Goal: Task Accomplishment & Management: Complete application form

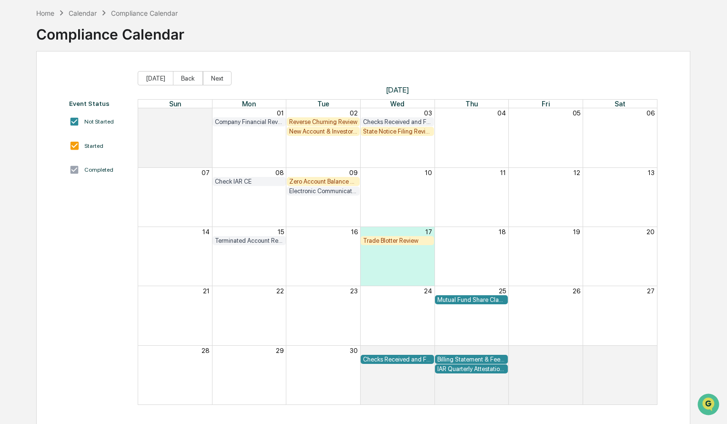
scroll to position [45, 0]
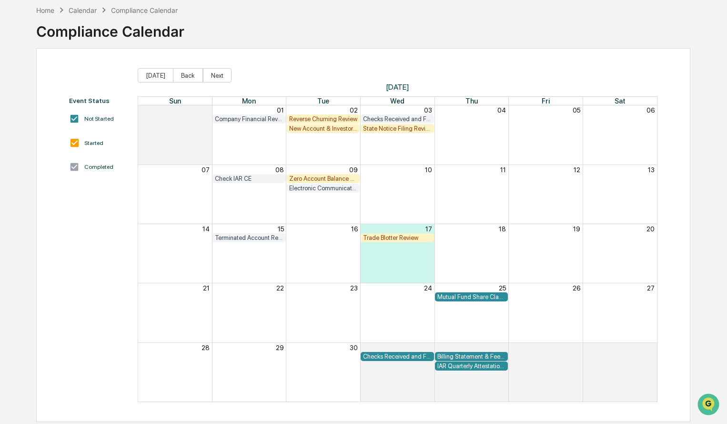
click at [297, 131] on div "New Account & Investor Profile Review" at bounding box center [323, 128] width 69 height 7
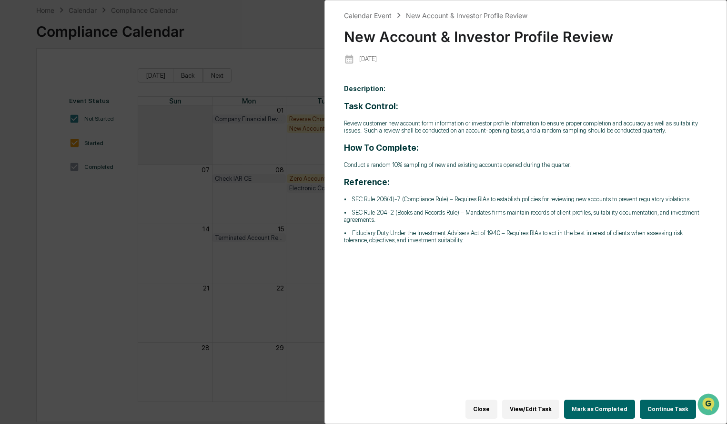
click at [492, 402] on button "Close" at bounding box center [482, 408] width 32 height 19
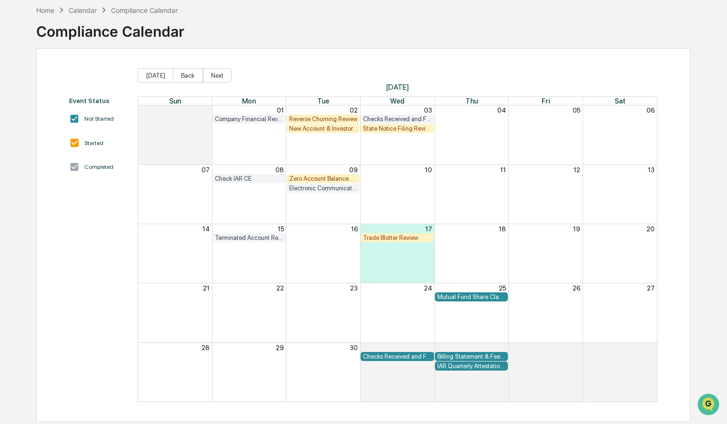
click at [318, 130] on div "New Account & Investor Profile Review" at bounding box center [323, 128] width 69 height 7
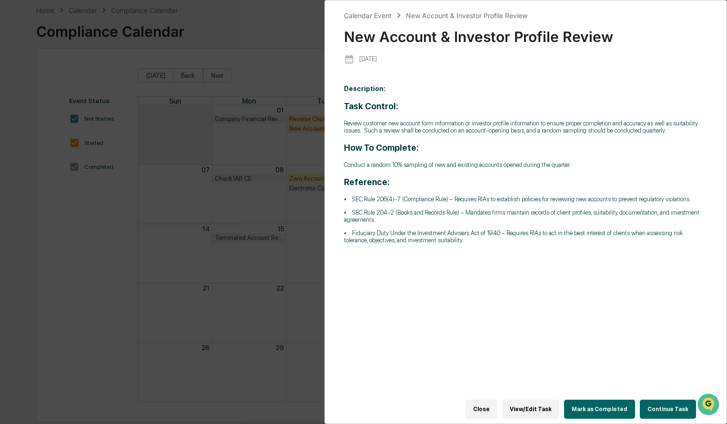
click at [497, 401] on button "Close" at bounding box center [482, 408] width 32 height 19
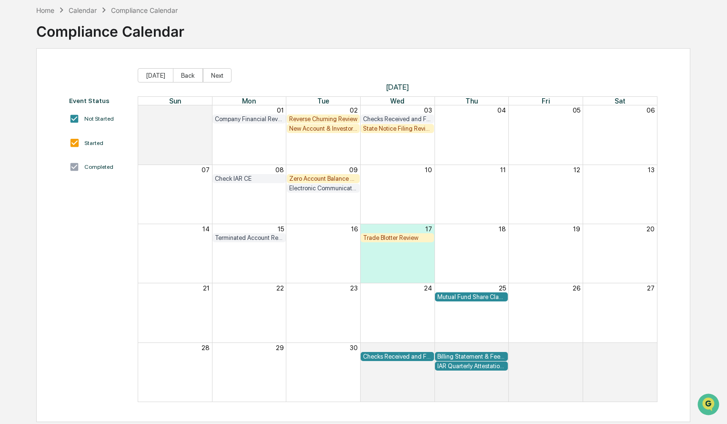
scroll to position [45, 0]
click at [180, 77] on button "Back" at bounding box center [188, 75] width 30 height 14
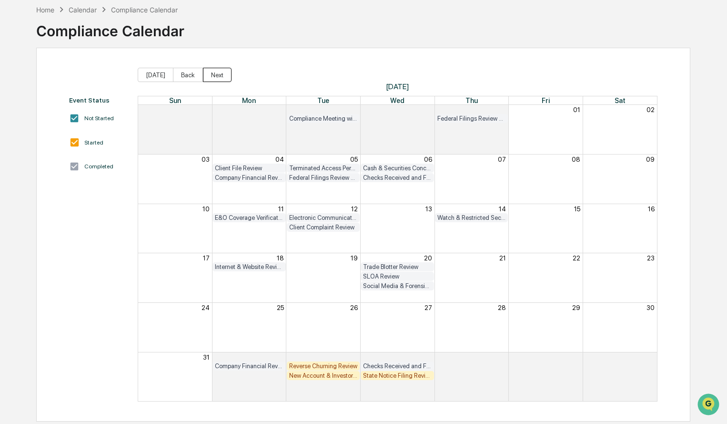
click at [210, 79] on button "Next" at bounding box center [217, 75] width 29 height 14
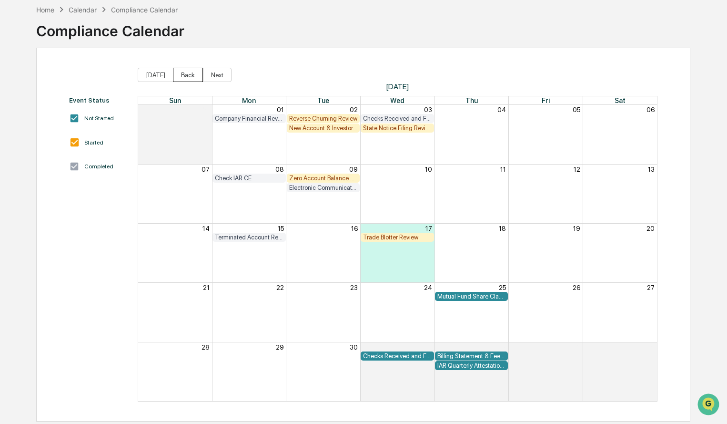
click at [187, 79] on button "Back" at bounding box center [188, 75] width 30 height 14
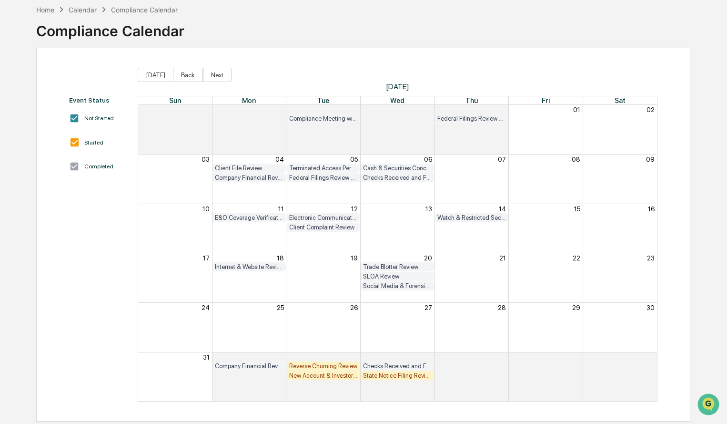
click at [379, 266] on div "Trade Blotter Review" at bounding box center [397, 266] width 69 height 7
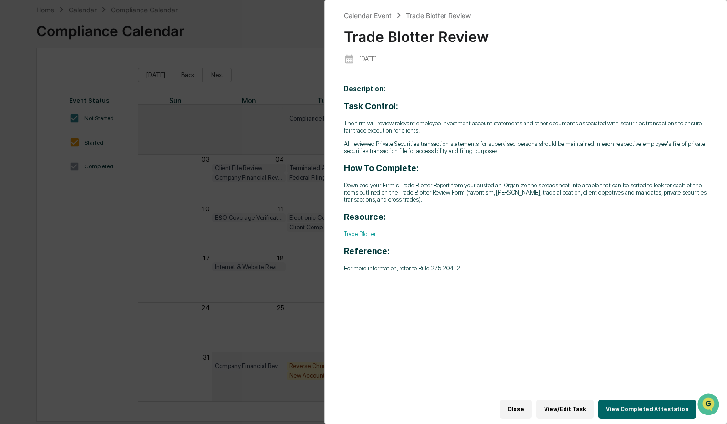
click at [617, 400] on button "View Completed Attestation" at bounding box center [648, 408] width 98 height 19
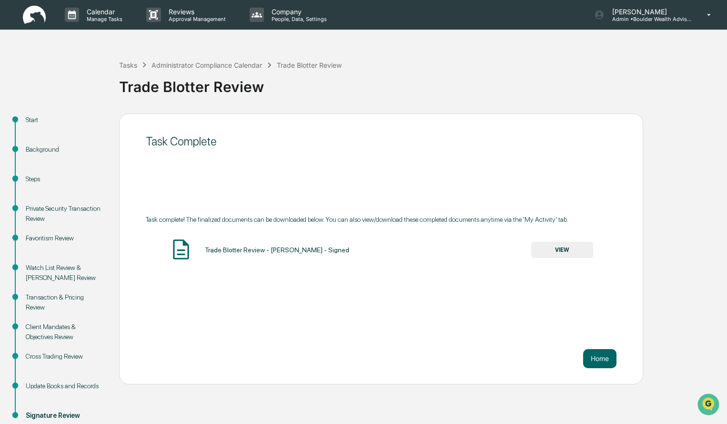
click at [571, 248] on button "VIEW" at bounding box center [562, 250] width 62 height 16
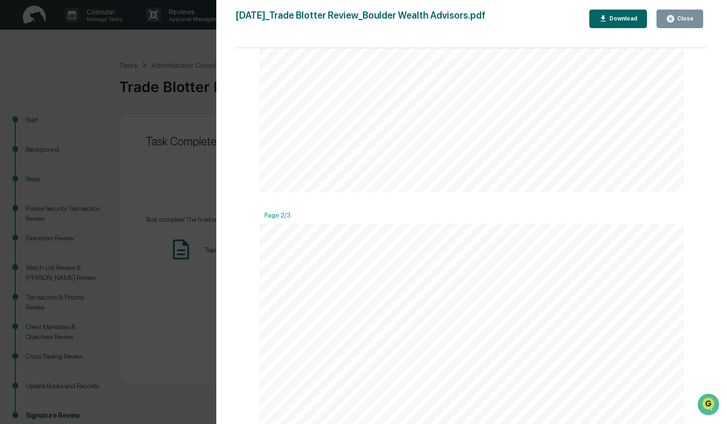
scroll to position [429, 0]
drag, startPoint x: 545, startPoint y: 157, endPoint x: 361, endPoint y: 180, distance: 185.4
drag, startPoint x: 280, startPoint y: 159, endPoint x: 541, endPoint y: 162, distance: 261.1
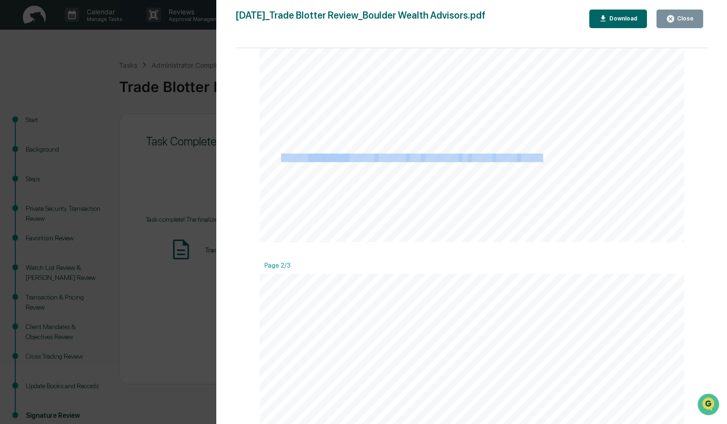
copy div "[PERSON_NAME] ran report through Advyzon and confirmed all trades looked correct"
click at [677, 19] on div "Close" at bounding box center [684, 18] width 19 height 7
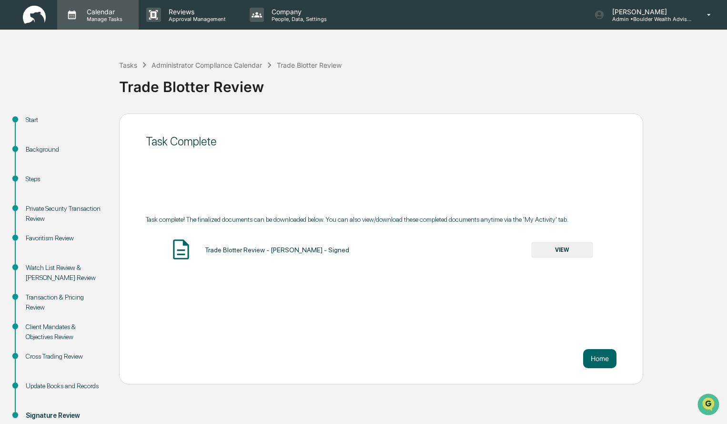
click at [107, 24] on div "Calendar Manage Tasks" at bounding box center [97, 15] width 81 height 30
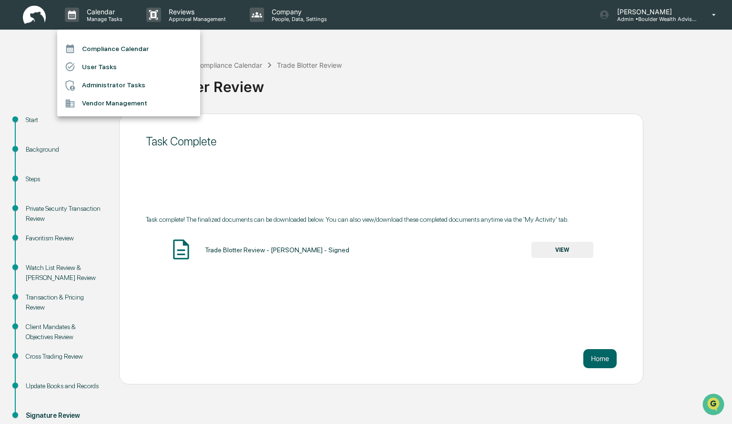
click at [113, 44] on li "Compliance Calendar" at bounding box center [128, 49] width 143 height 18
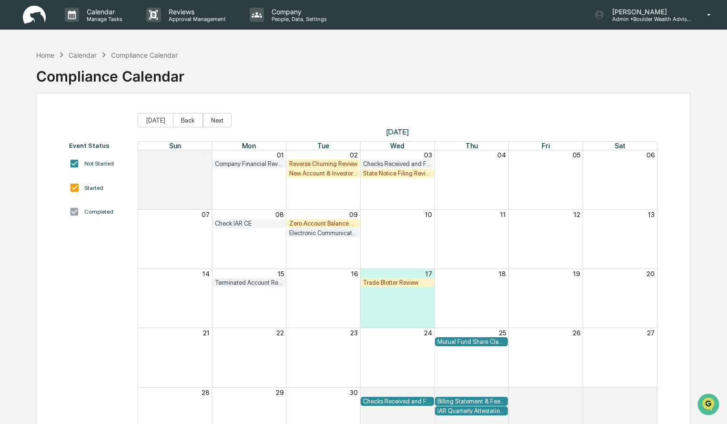
click at [383, 284] on div "Trade Blotter Review" at bounding box center [397, 282] width 69 height 7
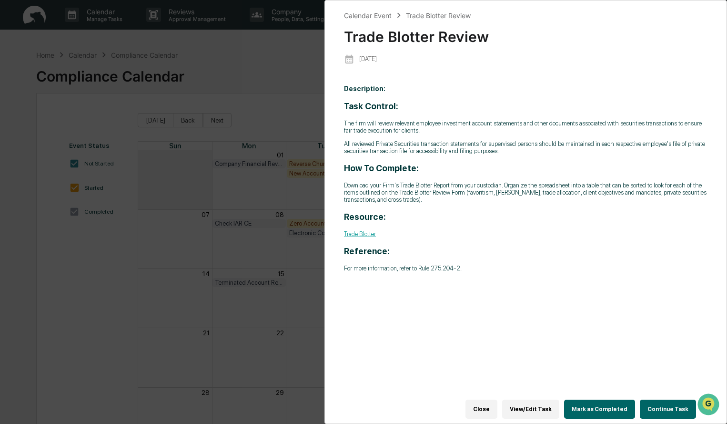
click at [661, 407] on button "Continue Task" at bounding box center [668, 408] width 56 height 19
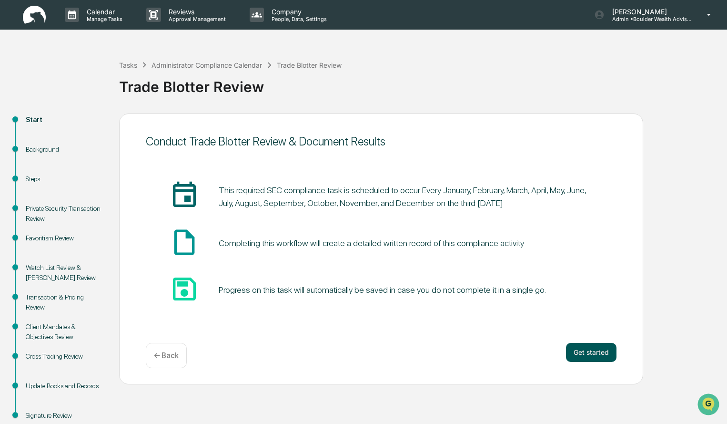
click at [606, 346] on button "Get started" at bounding box center [591, 352] width 51 height 19
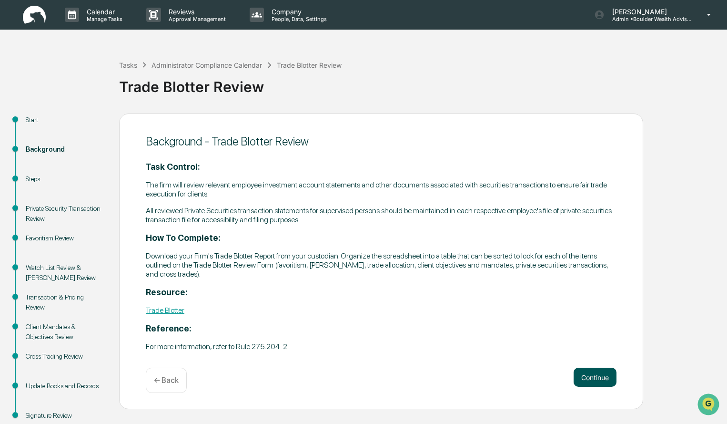
click at [610, 375] on button "Continue" at bounding box center [595, 376] width 43 height 19
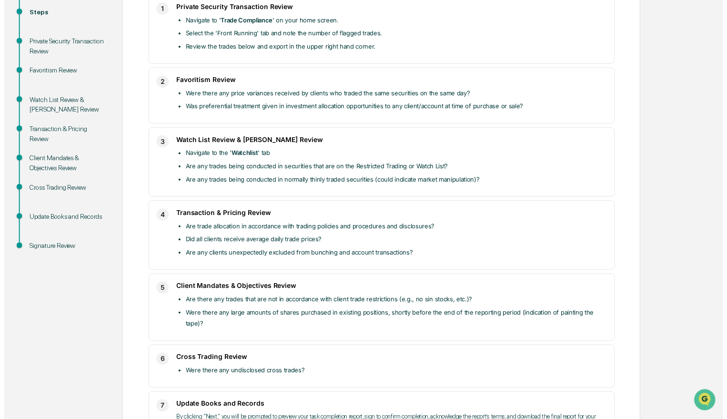
scroll to position [238, 0]
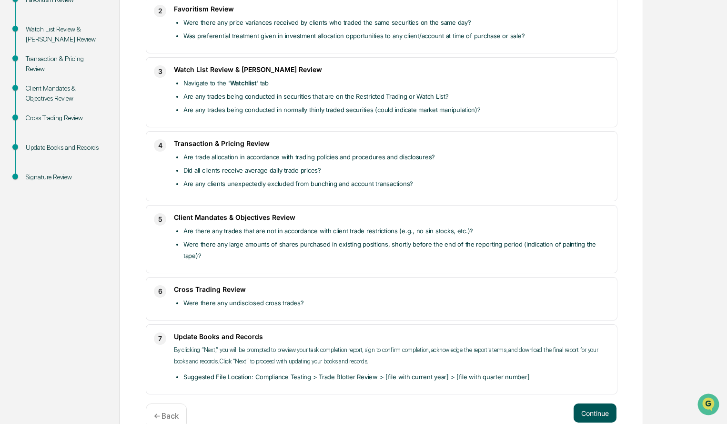
click at [605, 403] on button "Continue" at bounding box center [595, 412] width 43 height 19
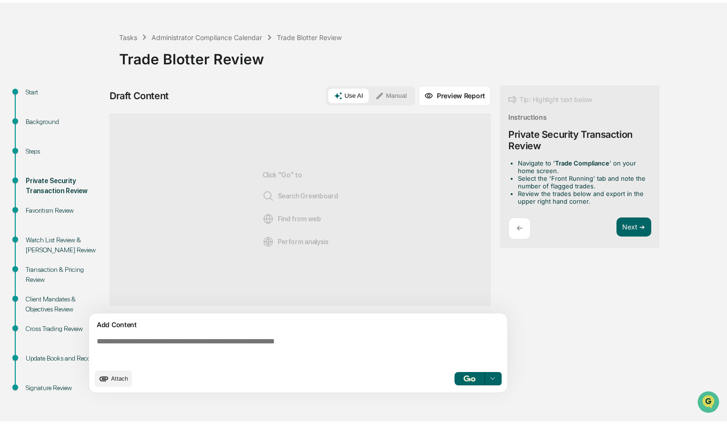
scroll to position [25, 0]
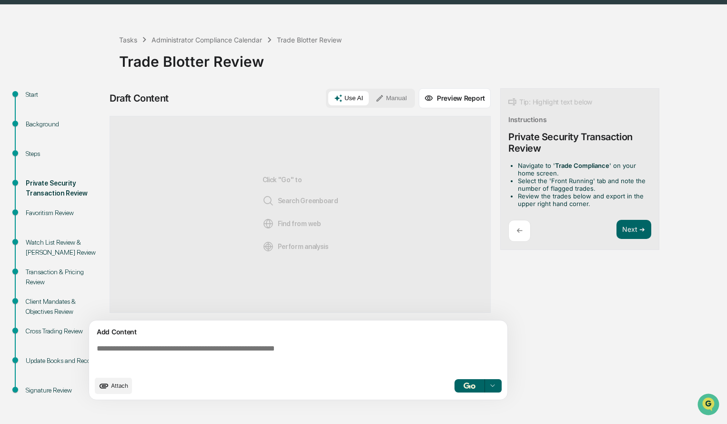
click at [375, 102] on button "Manual" at bounding box center [391, 98] width 43 height 14
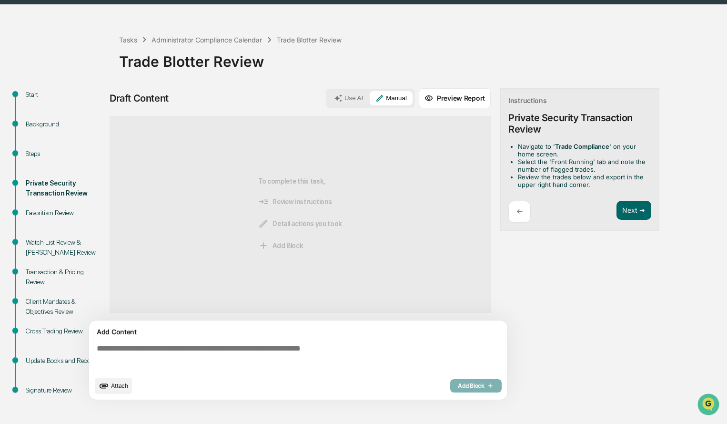
click at [332, 356] on textarea at bounding box center [300, 357] width 415 height 34
paste textarea "**********"
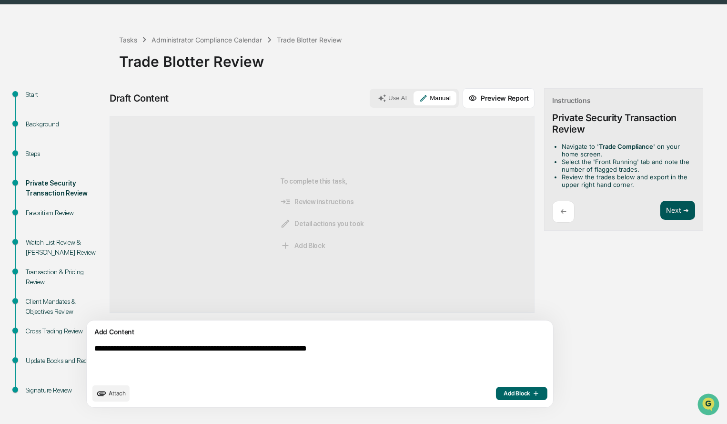
type textarea "**********"
click at [660, 206] on button "Next ➔" at bounding box center [677, 211] width 35 height 20
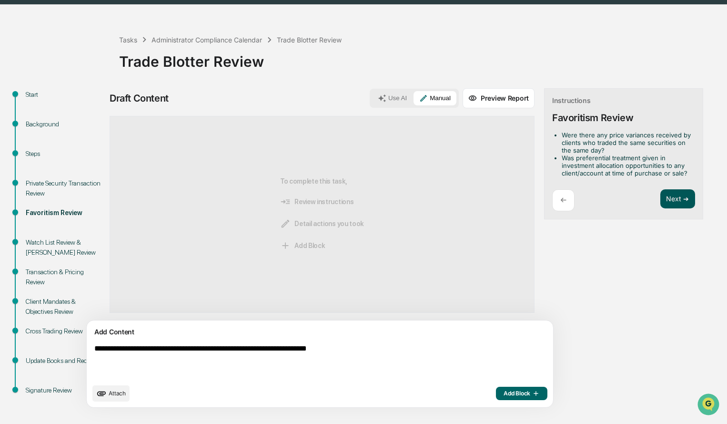
click at [660, 199] on button "Next ➔" at bounding box center [677, 199] width 35 height 20
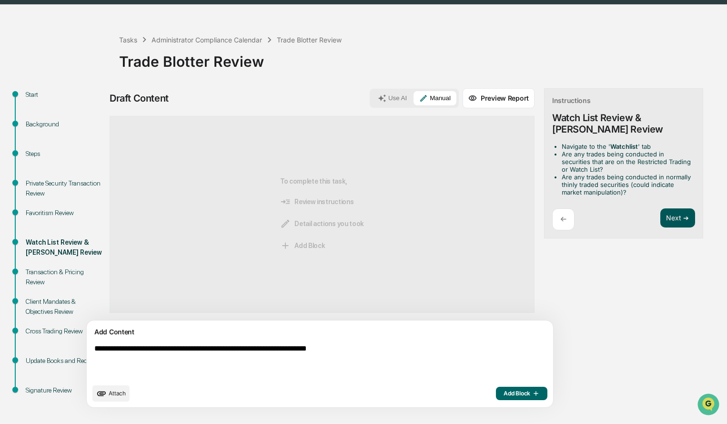
click at [660, 221] on button "Next ➔" at bounding box center [677, 218] width 35 height 20
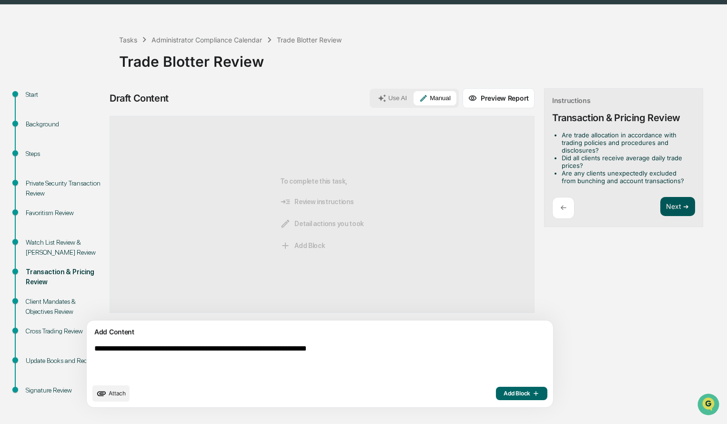
click at [660, 213] on button "Next ➔" at bounding box center [677, 207] width 35 height 20
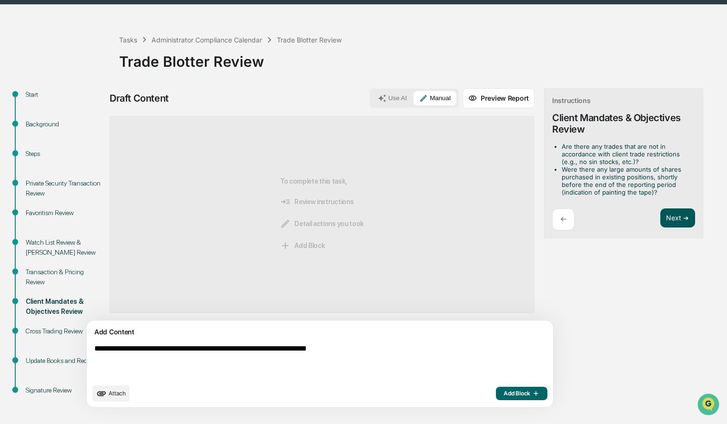
click at [660, 219] on button "Next ➔" at bounding box center [677, 218] width 35 height 20
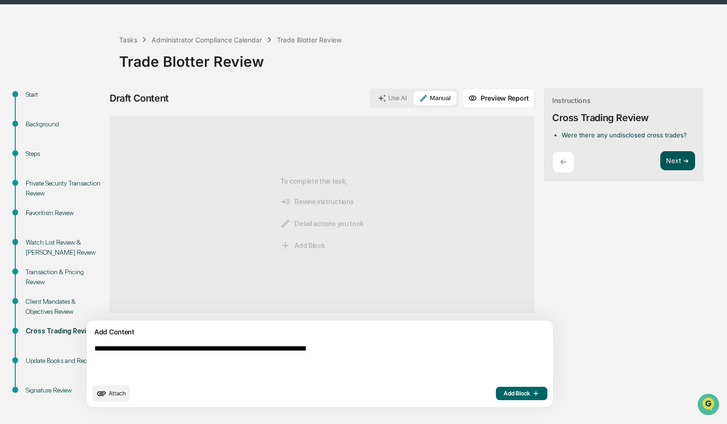
click at [660, 160] on button "Next ➔" at bounding box center [677, 161] width 35 height 20
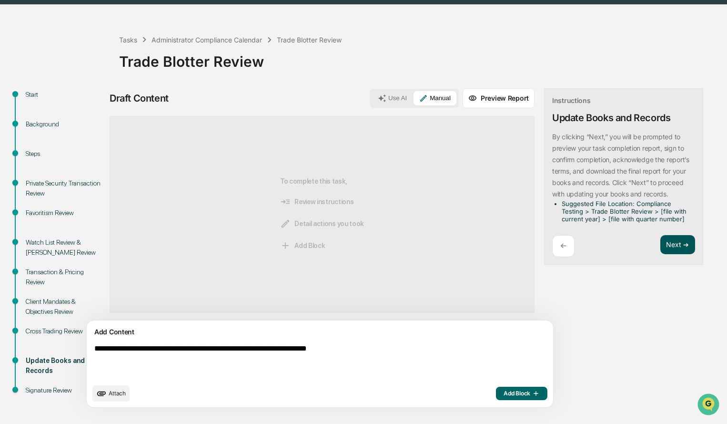
click at [660, 244] on button "Next ➔" at bounding box center [677, 245] width 35 height 20
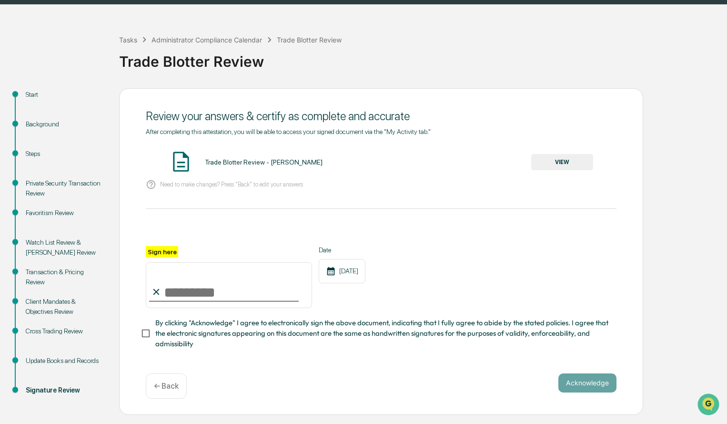
click at [589, 163] on button "VIEW" at bounding box center [562, 162] width 62 height 16
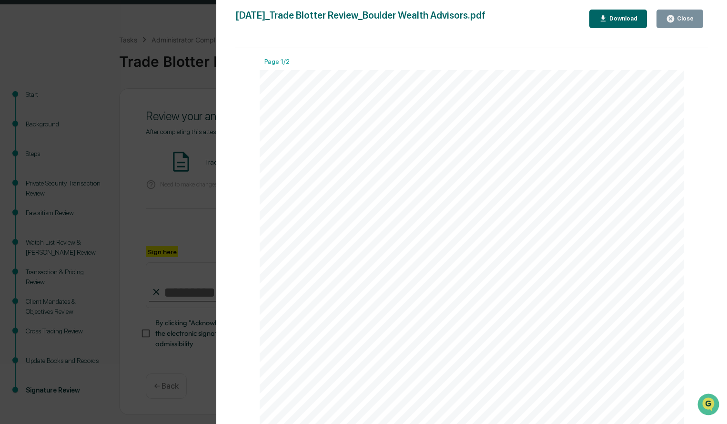
click at [673, 17] on icon "button" at bounding box center [670, 18] width 9 height 9
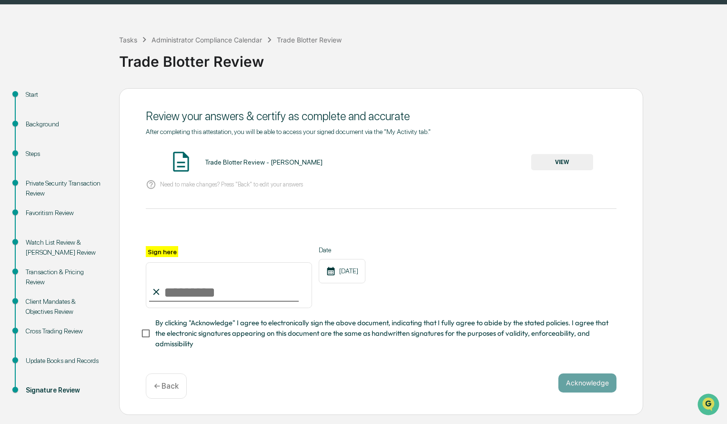
click at [247, 295] on input "Sign here" at bounding box center [229, 285] width 166 height 46
type input "**********"
click at [580, 379] on button "Acknowledge" at bounding box center [587, 382] width 58 height 19
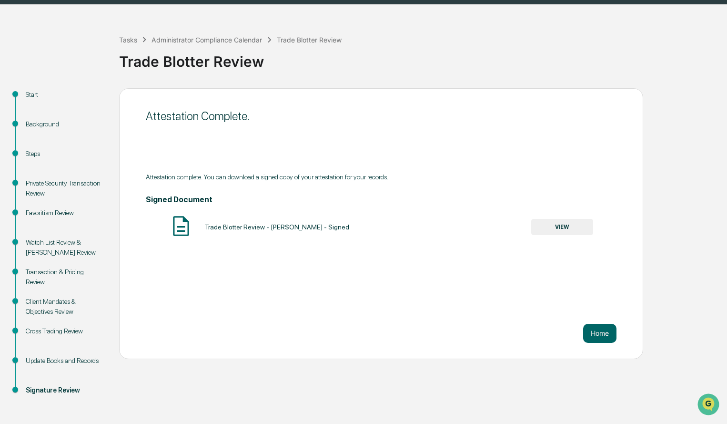
click at [560, 225] on button "VIEW" at bounding box center [562, 227] width 62 height 16
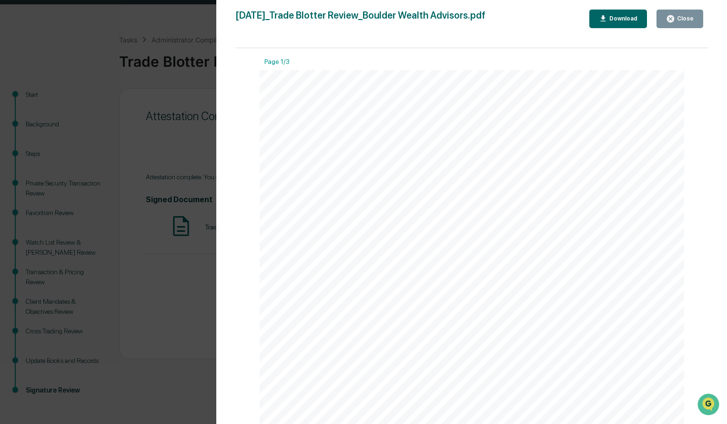
click at [599, 16] on button "Download" at bounding box center [618, 19] width 58 height 19
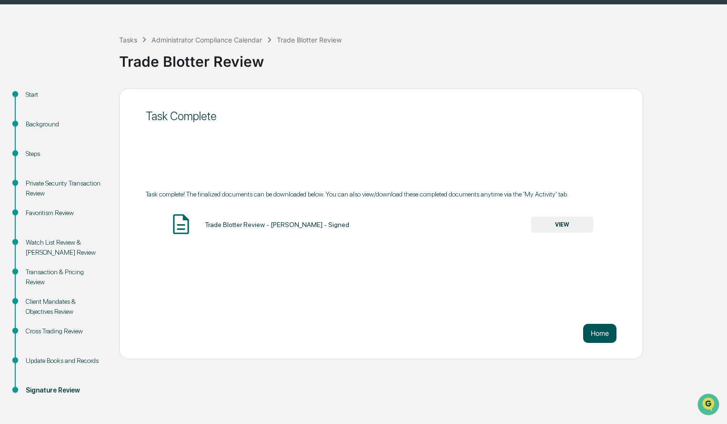
click at [589, 329] on button "Home" at bounding box center [599, 333] width 33 height 19
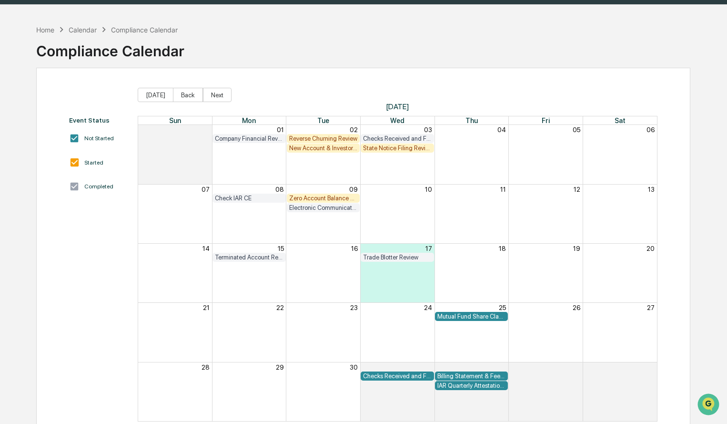
click at [265, 142] on div "Company Financial Review" at bounding box center [249, 138] width 73 height 9
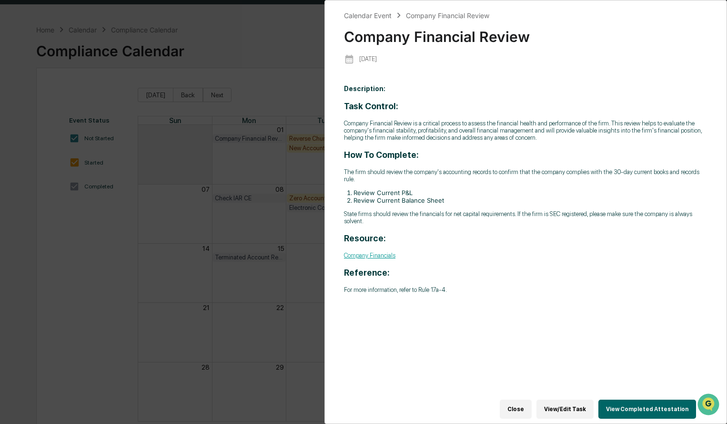
click at [612, 407] on button "View Completed Attestation" at bounding box center [648, 408] width 98 height 19
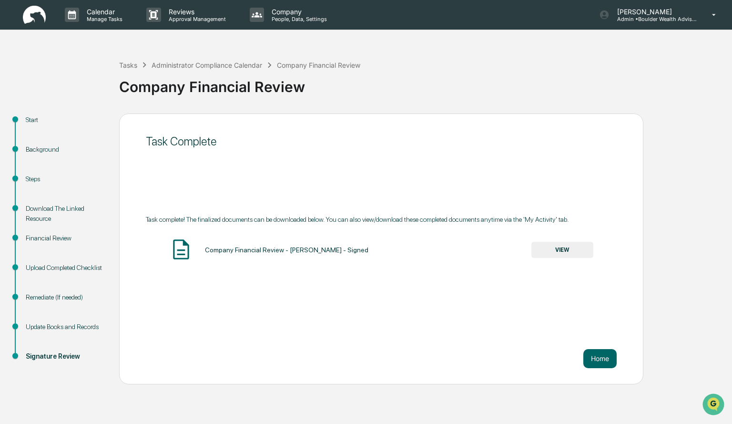
click at [567, 250] on button "VIEW" at bounding box center [562, 250] width 62 height 16
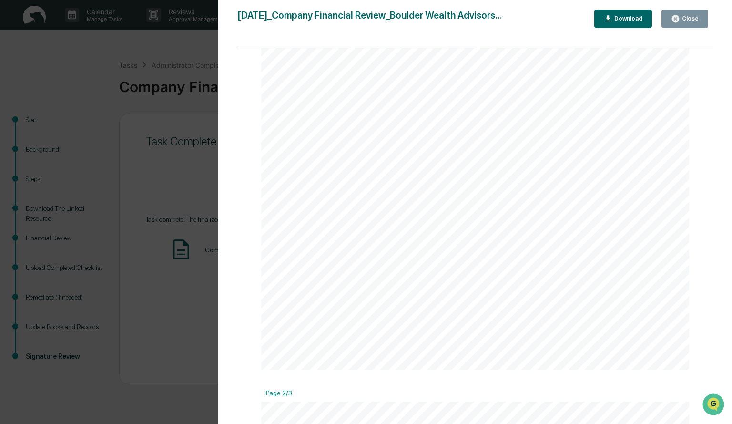
scroll to position [334, 0]
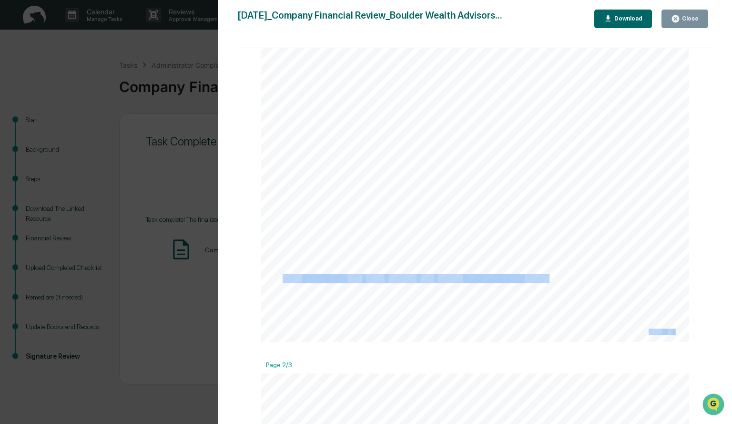
drag, startPoint x: 520, startPoint y: 281, endPoint x: 283, endPoint y: 276, distance: 237.8
click at [283, 276] on div "[DATE] Boulder Wealth Advisors Company Financial Review Background and Purpose …" at bounding box center [475, 39] width 428 height 606
copy div "[PERSON_NAME] completes books monthly, then [PERSON_NAME] and [PERSON_NAME] rev…"
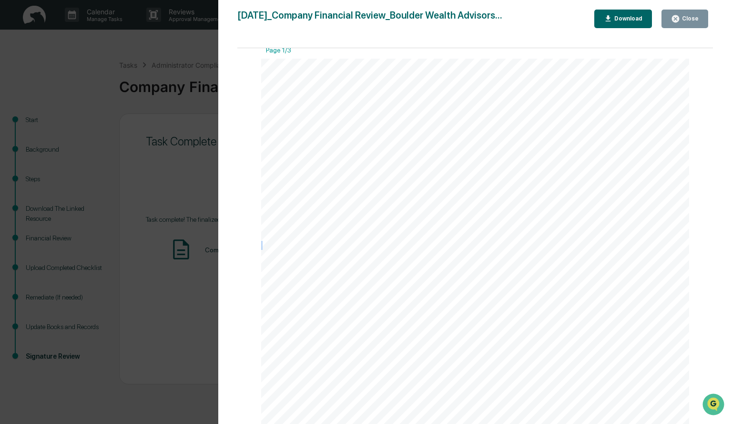
scroll to position [0, 0]
click at [699, 17] on button "Close" at bounding box center [684, 19] width 47 height 19
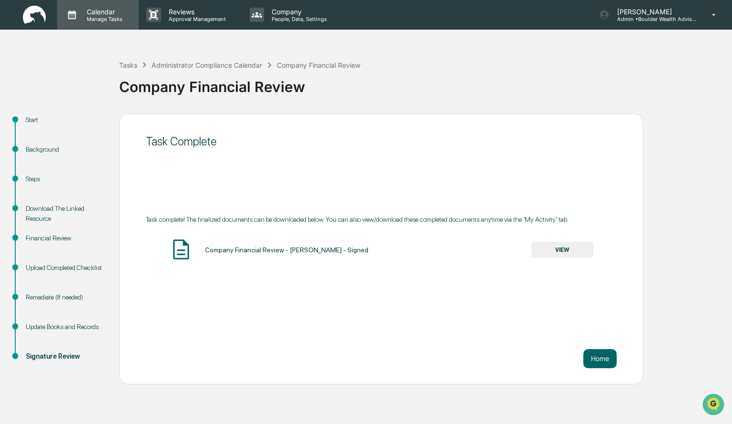
click at [101, 5] on div "Calendar Manage Tasks" at bounding box center [97, 15] width 81 height 30
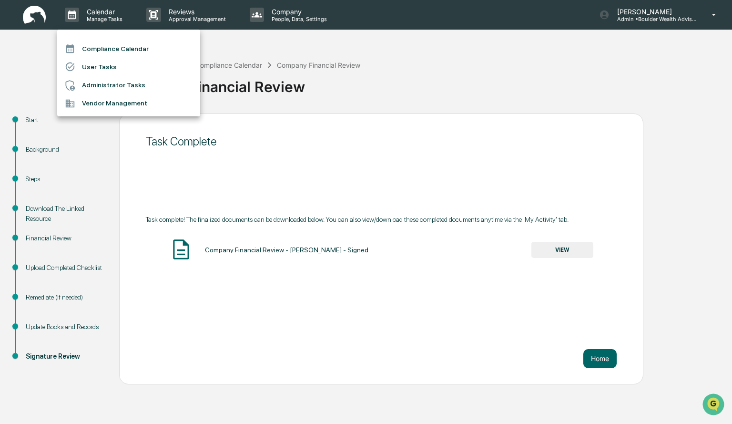
click at [111, 42] on li "Compliance Calendar" at bounding box center [128, 49] width 143 height 18
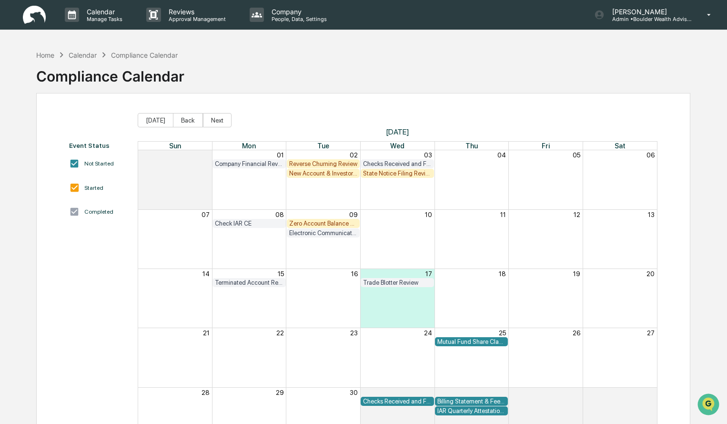
click at [275, 283] on div "Terminated Account Review" at bounding box center [249, 282] width 69 height 7
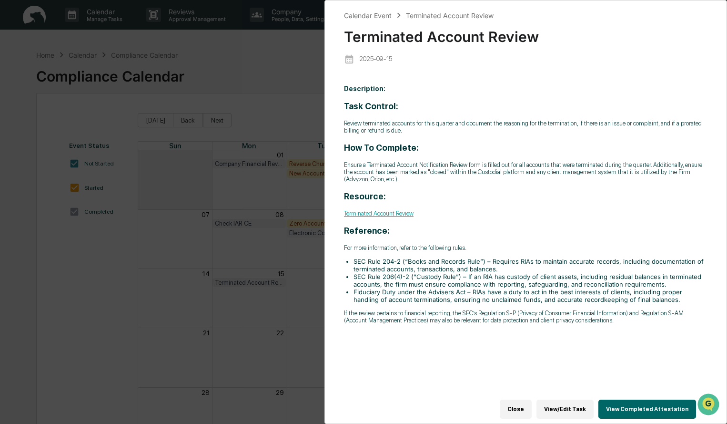
click at [648, 406] on button "View Completed Attestation" at bounding box center [648, 408] width 98 height 19
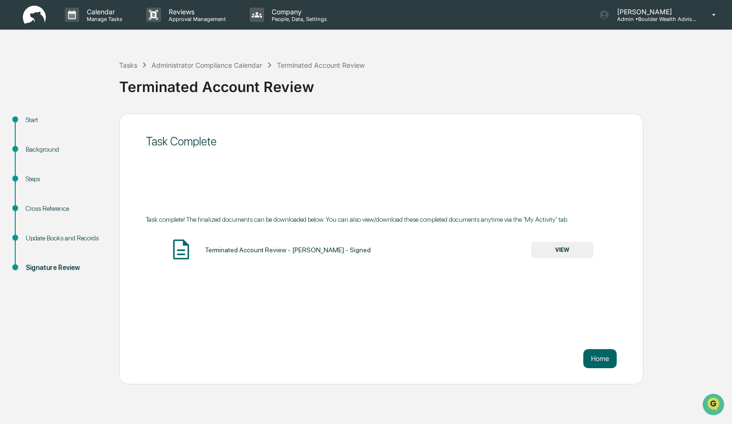
click at [570, 251] on button "VIEW" at bounding box center [562, 250] width 62 height 16
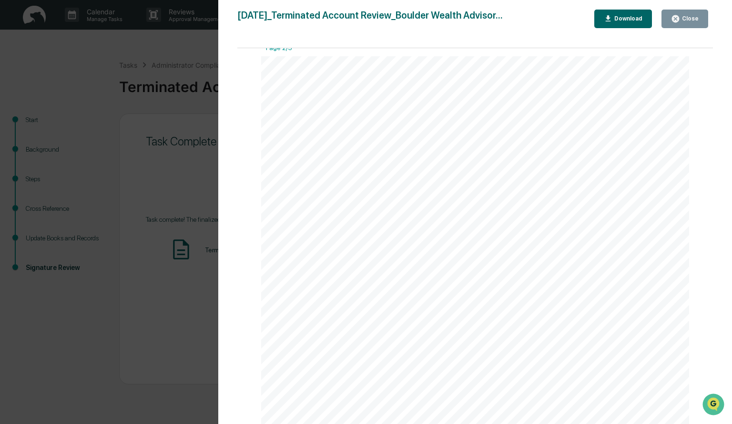
scroll to position [667, 0]
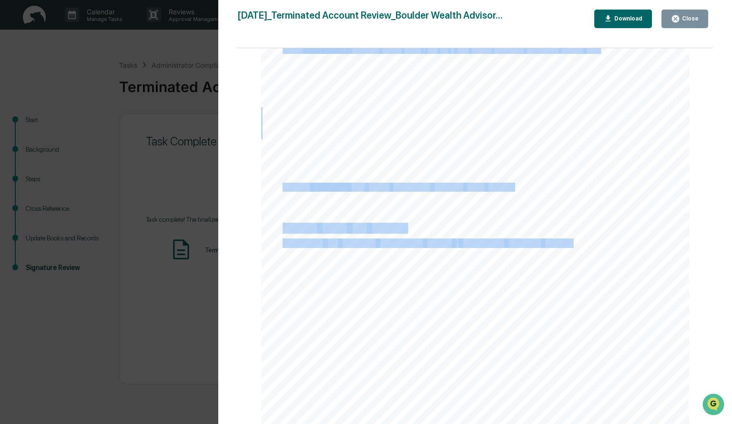
drag, startPoint x: 511, startPoint y: 185, endPoint x: 287, endPoint y: 196, distance: 224.2
click at [283, 189] on div "prorated refunds owed to the client. * Issue final fee billing, refunds, or adj…" at bounding box center [475, 343] width 428 height 606
click at [291, 202] on div "prorated refunds owed to the client. * Issue final fee billing, refunds, or adj…" at bounding box center [475, 343] width 428 height 606
click at [274, 184] on div "prorated refunds owed to the client. * Issue final fee billing, refunds, or adj…" at bounding box center [475, 343] width 428 height 606
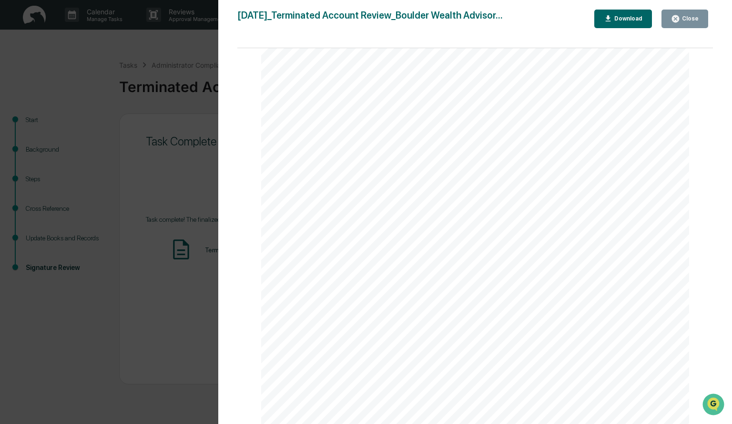
drag, startPoint x: 279, startPoint y: 187, endPoint x: 376, endPoint y: 210, distance: 99.9
click at [383, 159] on div "prorated refunds owed to the client. * Issue final fee billing, refunds, or adj…" at bounding box center [475, 343] width 428 height 606
drag, startPoint x: 358, startPoint y: 224, endPoint x: 352, endPoint y: 213, distance: 13.0
drag, startPoint x: 352, startPoint y: 213, endPoint x: 339, endPoint y: 197, distance: 20.3
drag, startPoint x: 339, startPoint y: 197, endPoint x: 282, endPoint y: 192, distance: 56.9
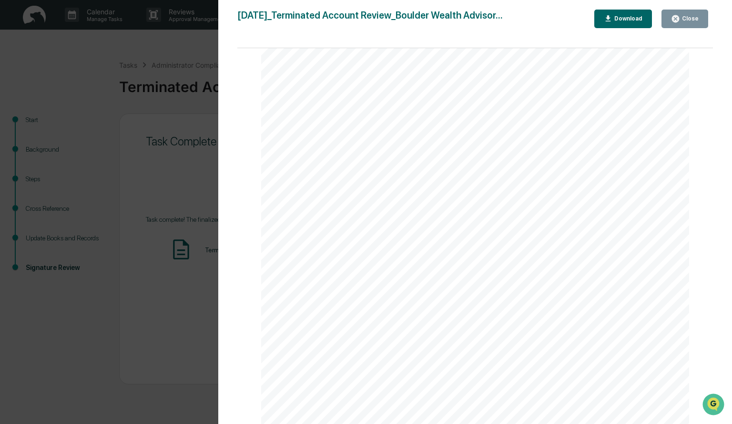
drag, startPoint x: 281, startPoint y: 187, endPoint x: 272, endPoint y: 191, distance: 10.1
click at [272, 191] on div "prorated refunds owed to the client. * Issue final fee billing, refunds, or adj…" at bounding box center [475, 343] width 428 height 606
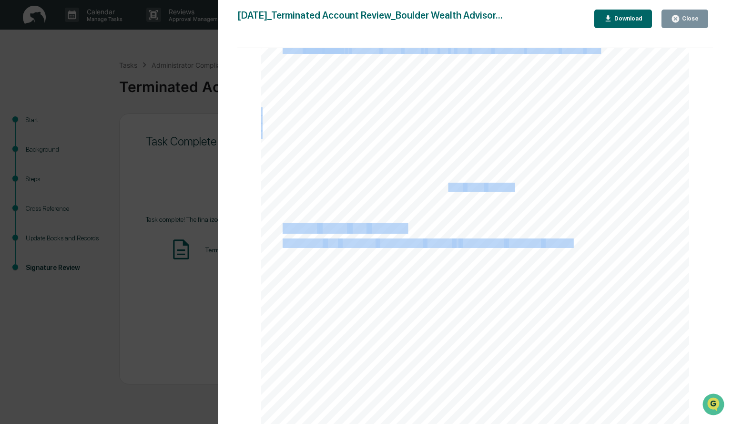
drag, startPoint x: 279, startPoint y: 186, endPoint x: 446, endPoint y: 190, distance: 166.4
click at [446, 190] on div "prorated refunds owed to the client. * Issue final fee billing, refunds, or adj…" at bounding box center [475, 343] width 428 height 606
click at [489, 198] on div "prorated refunds owed to the client. * Issue final fee billing, refunds, or adj…" at bounding box center [475, 343] width 428 height 606
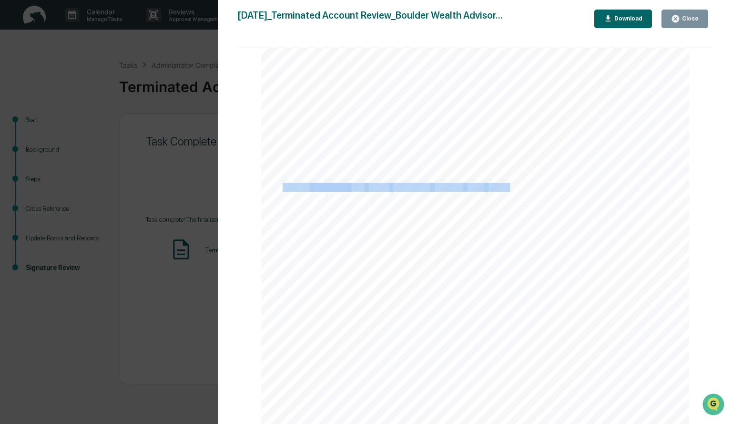
drag, startPoint x: 508, startPoint y: 187, endPoint x: 283, endPoint y: 185, distance: 224.9
click at [283, 185] on div "prorated refunds owed to the client. * Issue final fee billing, refunds, or adj…" at bounding box center [475, 343] width 428 height 606
copy div "[PERSON_NAME] confirmed they review terminated accounts every quarte"
click at [669, 19] on button "Close" at bounding box center [684, 19] width 47 height 19
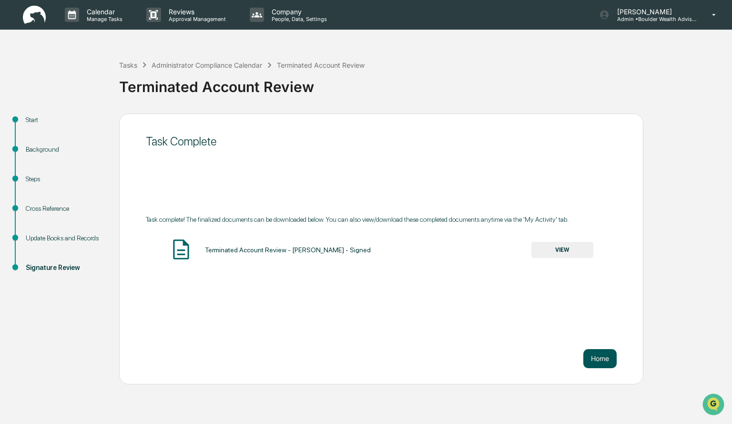
click at [599, 353] on button "Home" at bounding box center [599, 358] width 33 height 19
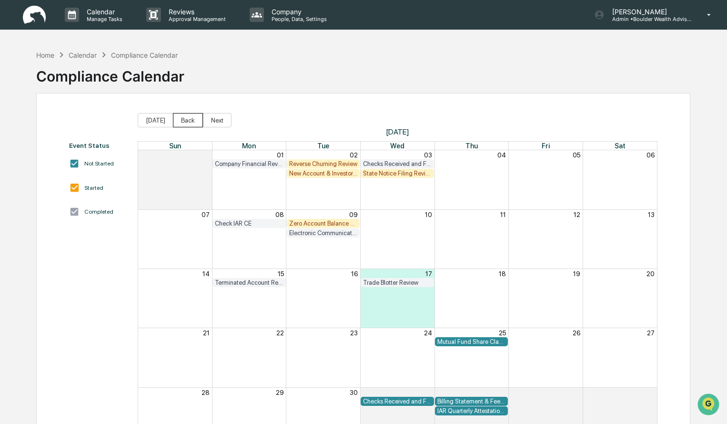
click at [184, 125] on button "Back" at bounding box center [188, 120] width 30 height 14
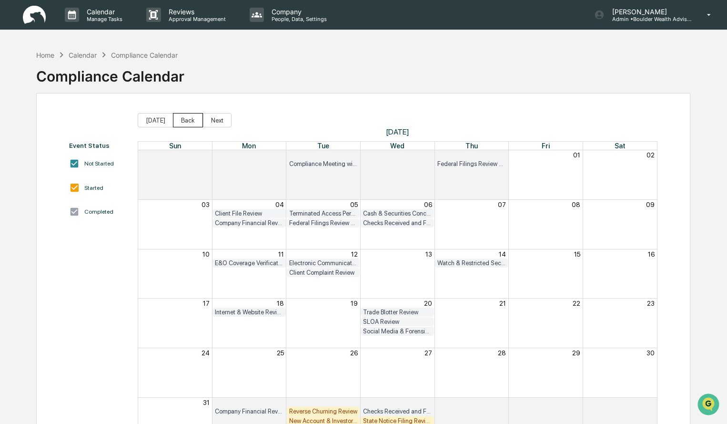
click at [184, 125] on button "Back" at bounding box center [188, 120] width 30 height 14
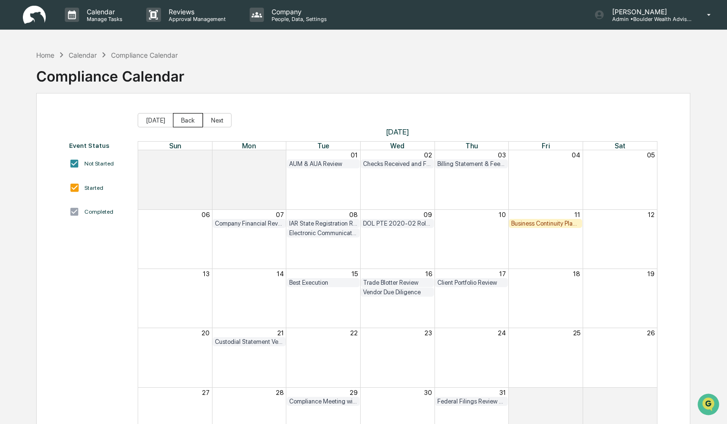
click at [191, 125] on button "Back" at bounding box center [188, 120] width 30 height 14
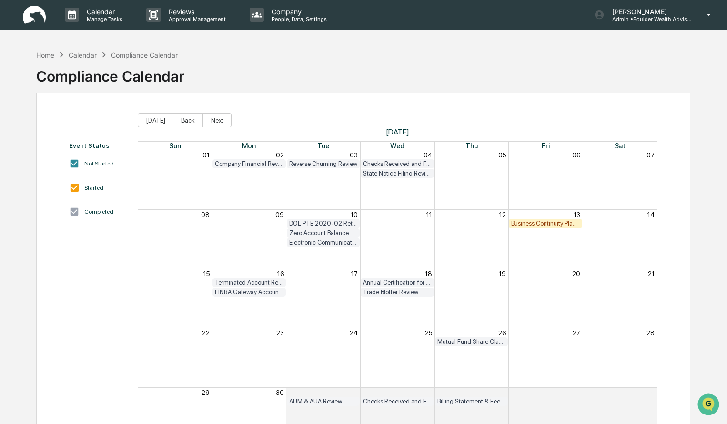
click at [309, 163] on div "Reverse Churning Review" at bounding box center [323, 163] width 69 height 7
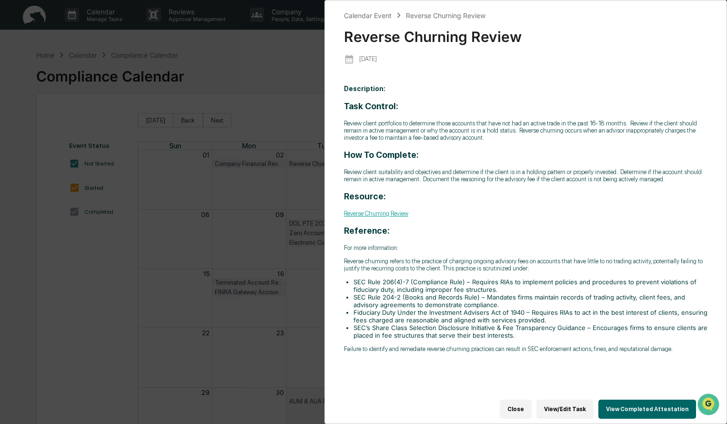
click at [636, 400] on button "View Completed Attestation" at bounding box center [648, 408] width 98 height 19
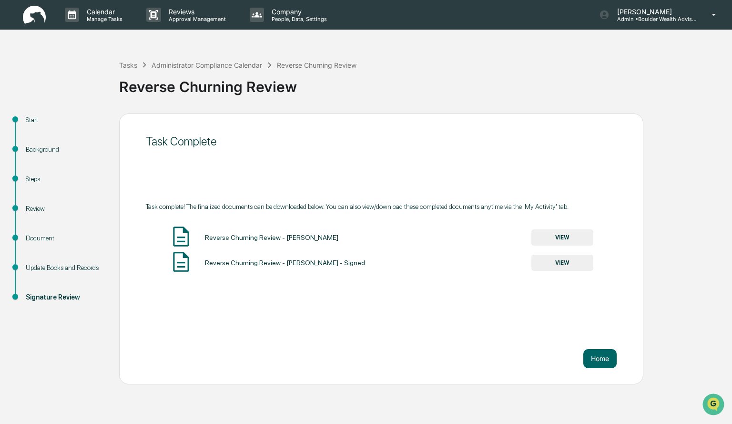
click at [550, 263] on button "VIEW" at bounding box center [562, 262] width 62 height 16
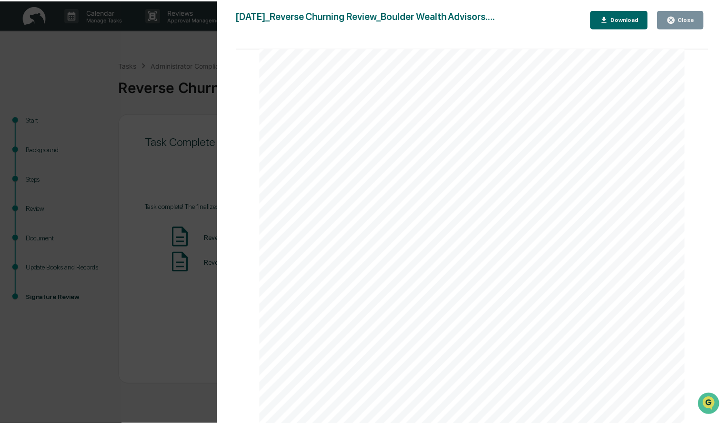
scroll to position [143, 0]
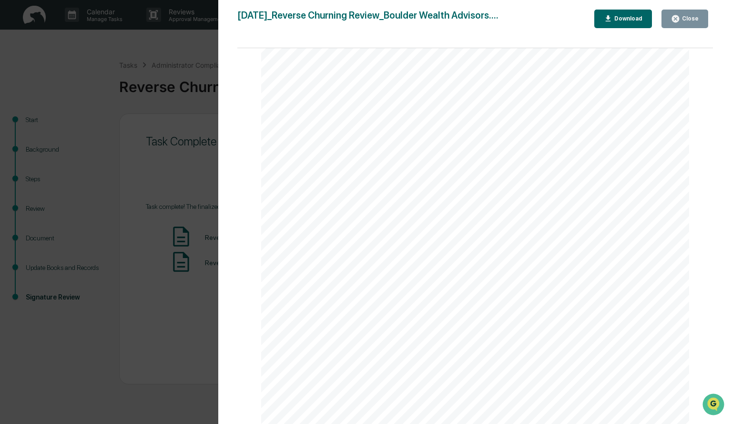
click at [678, 16] on icon "button" at bounding box center [675, 18] width 7 height 7
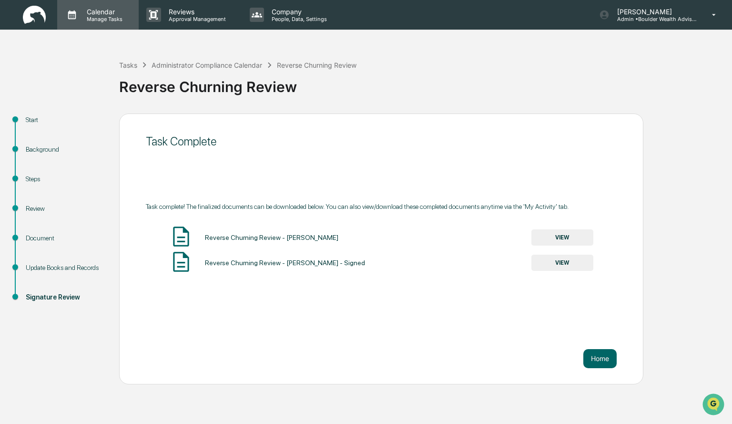
click at [108, 20] on p "Manage Tasks" at bounding box center [103, 19] width 48 height 7
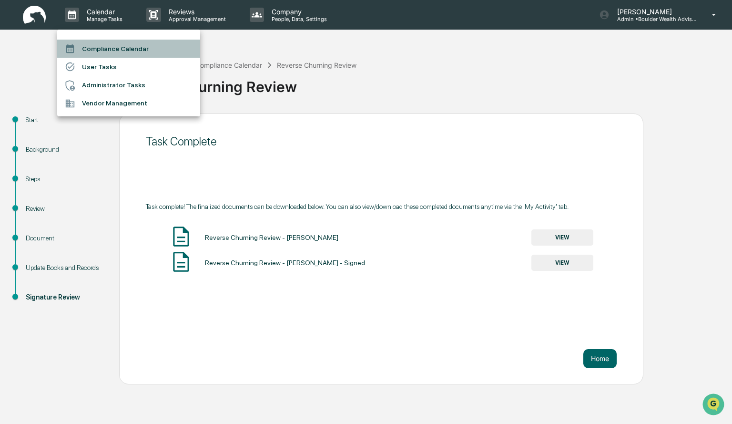
click at [113, 54] on li "Compliance Calendar" at bounding box center [128, 49] width 143 height 18
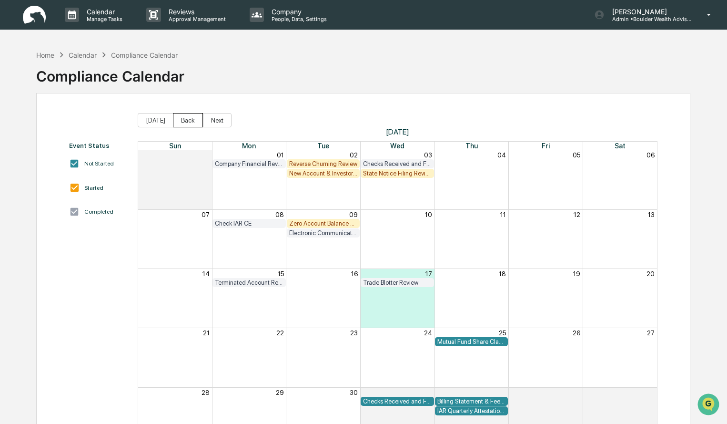
click at [179, 118] on button "Back" at bounding box center [188, 120] width 30 height 14
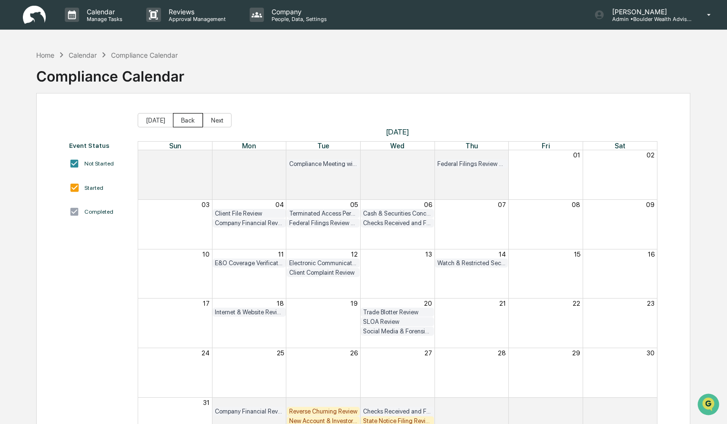
click at [179, 118] on button "Back" at bounding box center [188, 120] width 30 height 14
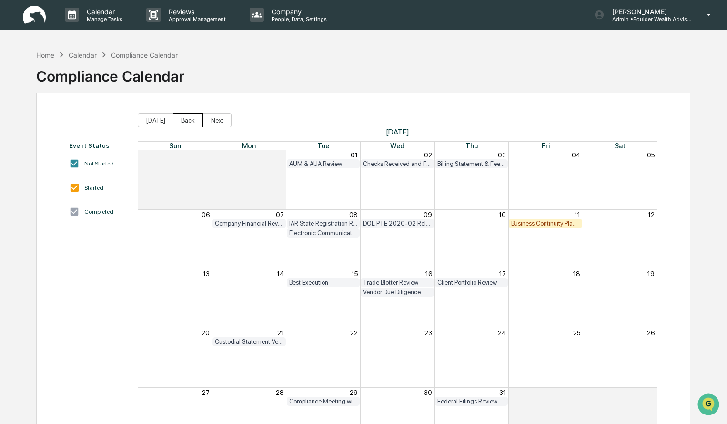
click at [179, 118] on button "Back" at bounding box center [188, 120] width 30 height 14
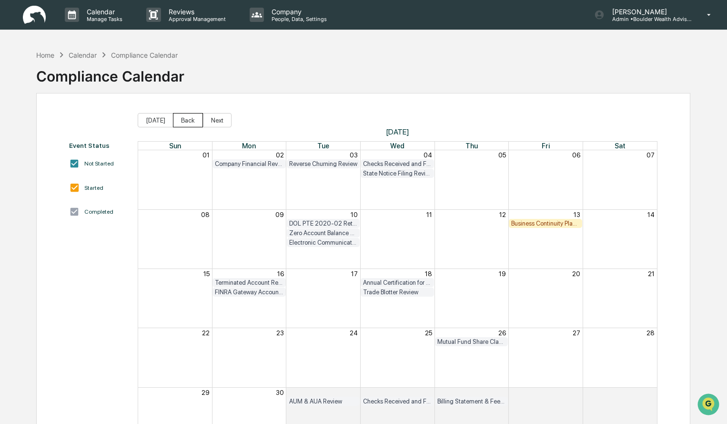
click at [179, 118] on button "Back" at bounding box center [188, 120] width 30 height 14
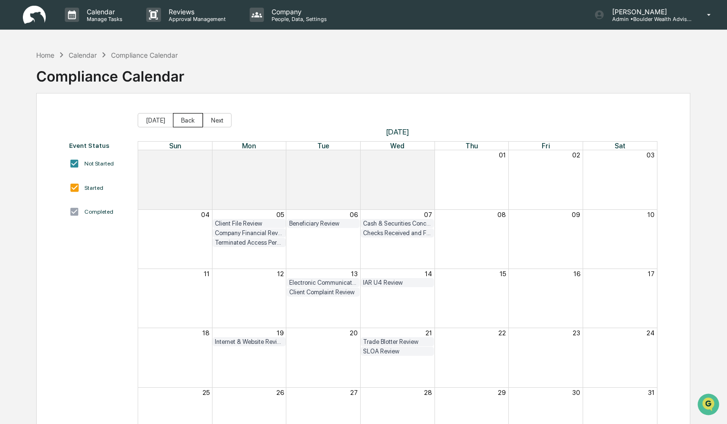
click at [179, 118] on button "Back" at bounding box center [188, 120] width 30 height 14
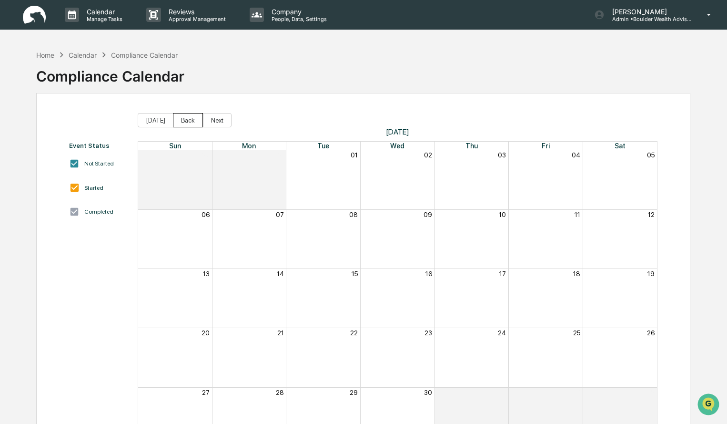
click at [179, 118] on button "Back" at bounding box center [188, 120] width 30 height 14
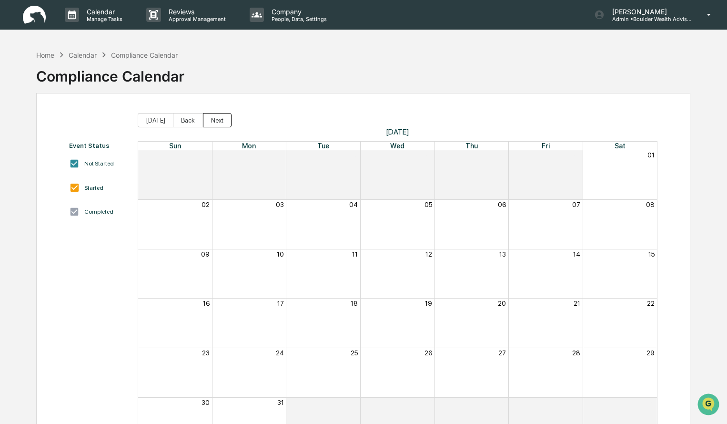
click at [222, 122] on button "Next" at bounding box center [217, 120] width 29 height 14
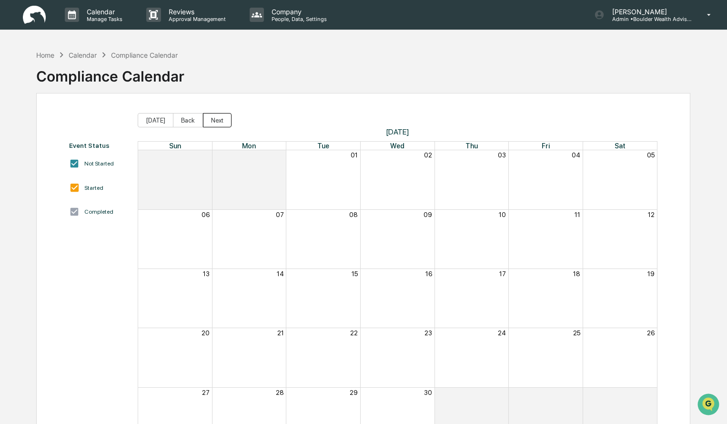
click at [222, 122] on button "Next" at bounding box center [217, 120] width 29 height 14
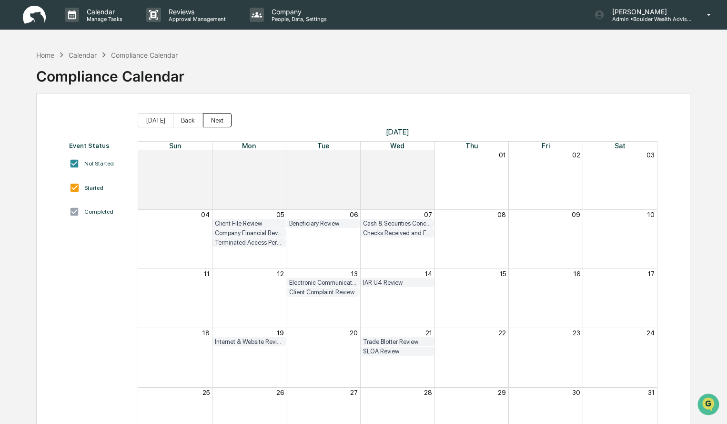
click at [222, 122] on button "Next" at bounding box center [217, 120] width 29 height 14
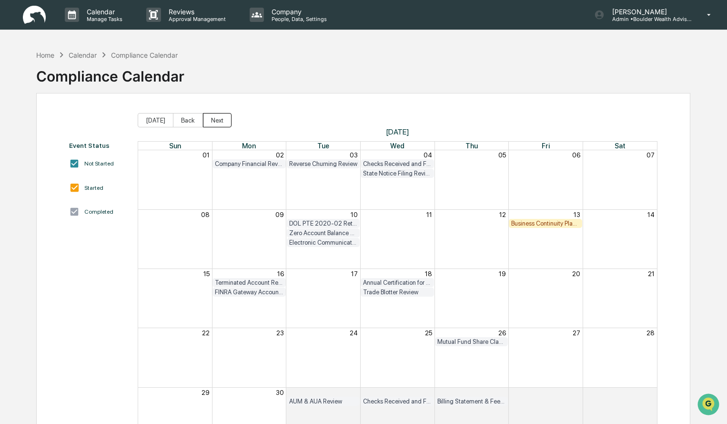
click at [222, 122] on button "Next" at bounding box center [217, 120] width 29 height 14
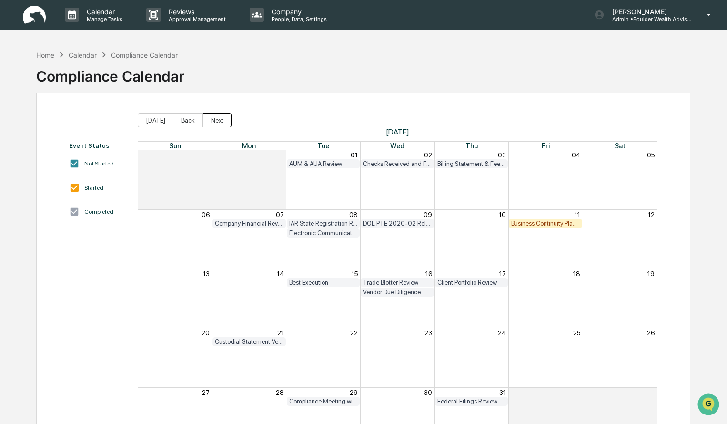
click at [222, 122] on button "Next" at bounding box center [217, 120] width 29 height 14
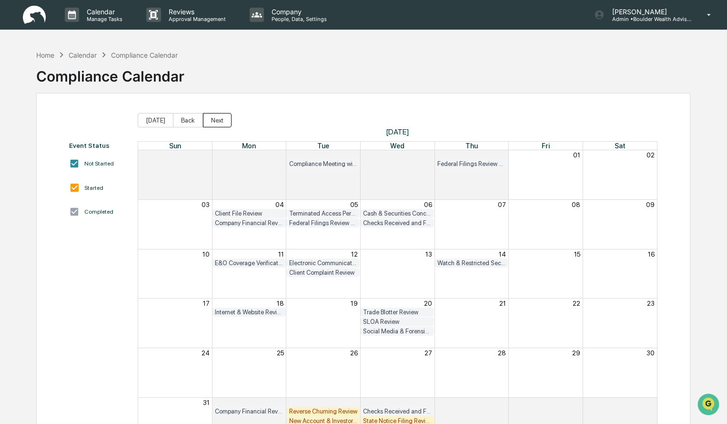
click at [222, 122] on button "Next" at bounding box center [217, 120] width 29 height 14
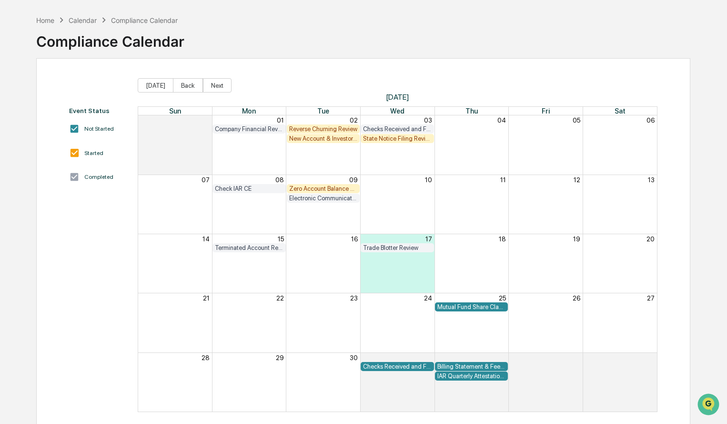
scroll to position [45, 0]
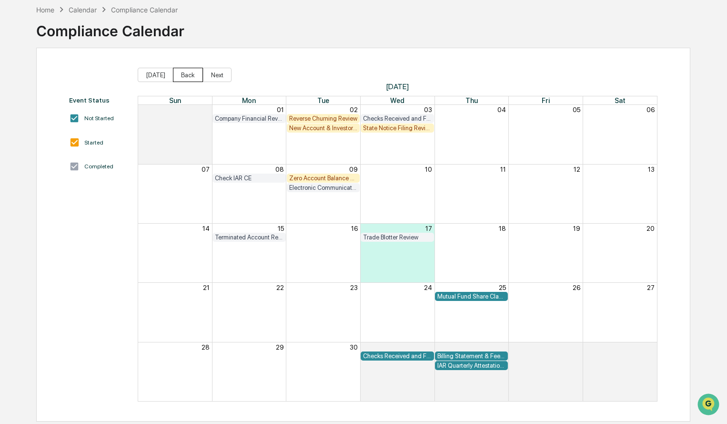
click at [184, 78] on button "Back" at bounding box center [188, 75] width 30 height 14
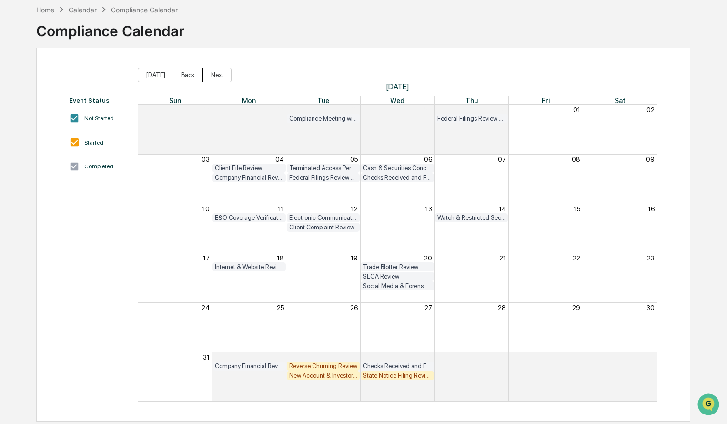
click at [184, 78] on button "Back" at bounding box center [188, 75] width 30 height 14
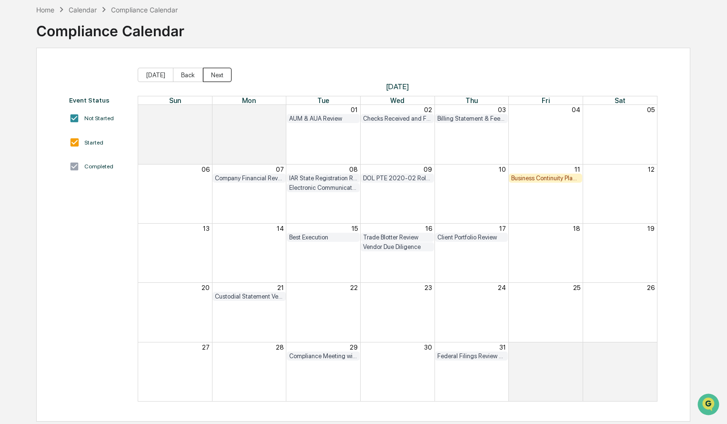
click at [220, 75] on button "Next" at bounding box center [217, 75] width 29 height 14
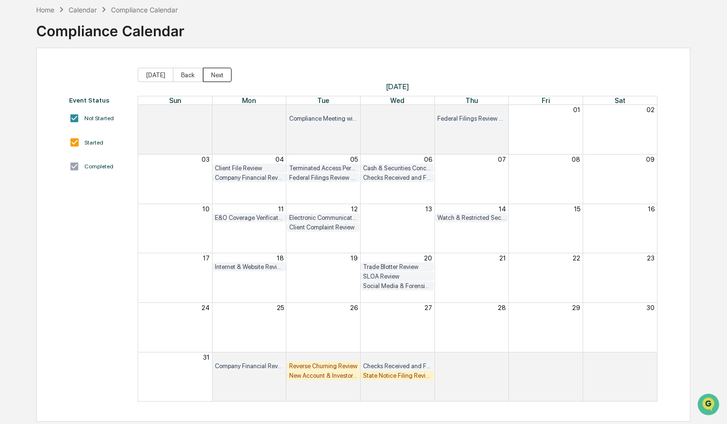
click at [220, 76] on button "Next" at bounding box center [217, 75] width 29 height 14
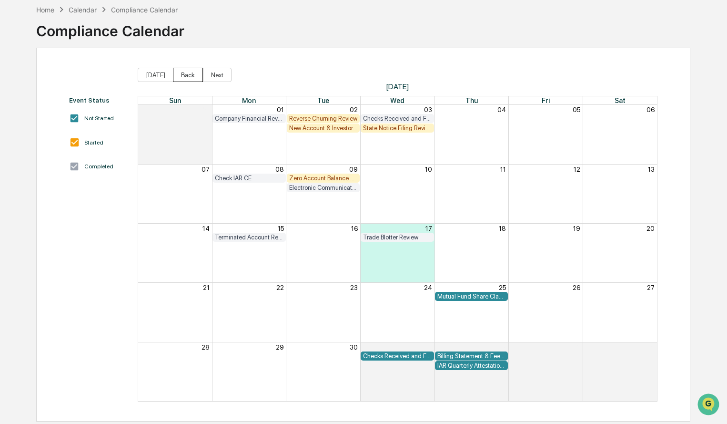
click at [180, 75] on button "Back" at bounding box center [188, 75] width 30 height 14
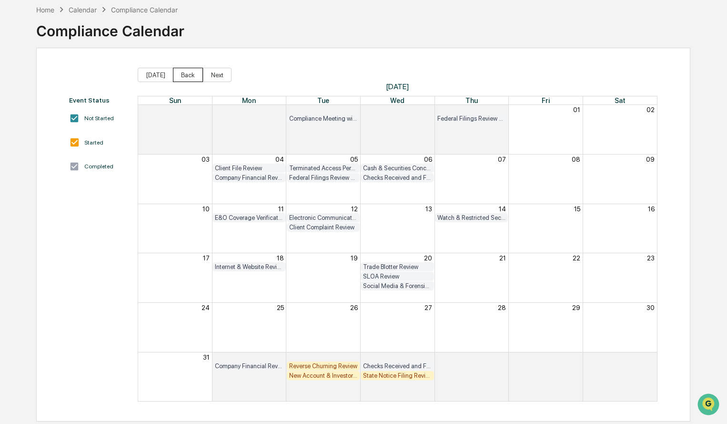
click at [180, 75] on button "Back" at bounding box center [188, 75] width 30 height 14
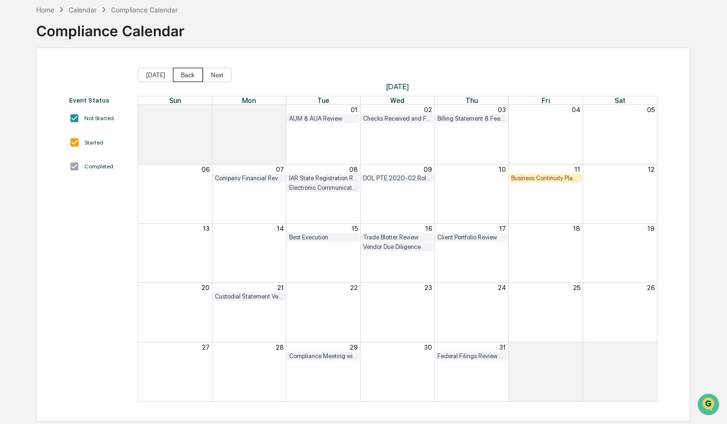
click at [180, 75] on button "Back" at bounding box center [188, 75] width 30 height 14
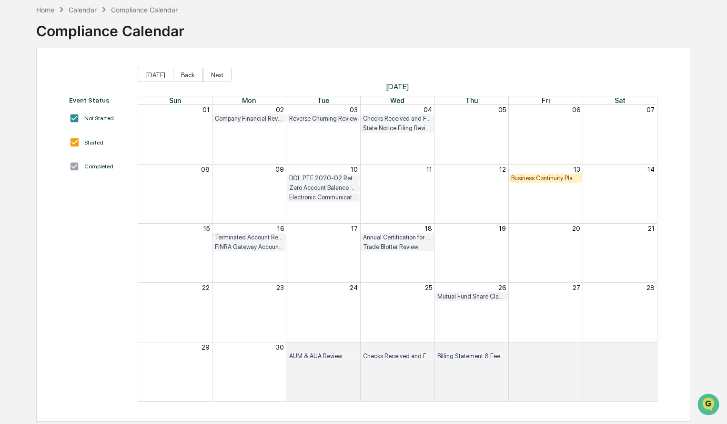
click at [473, 295] on div "Mutual Fund Share Class Review" at bounding box center [471, 296] width 69 height 7
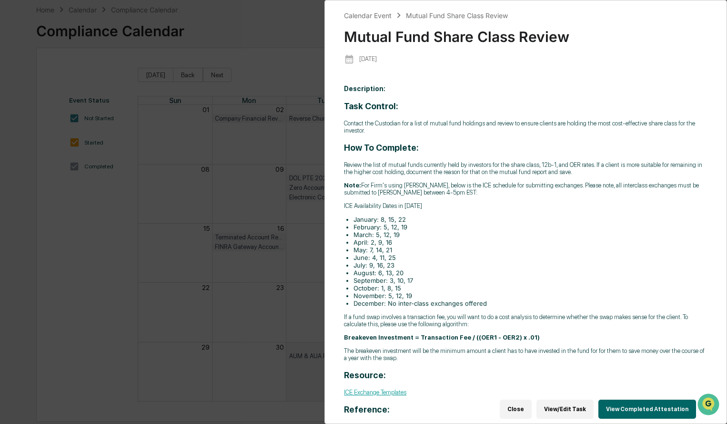
click at [653, 406] on button "View Completed Attestation" at bounding box center [648, 408] width 98 height 19
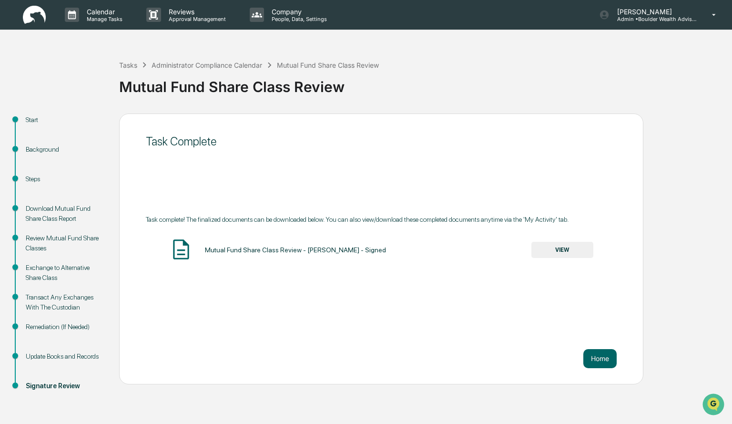
click at [583, 247] on button "VIEW" at bounding box center [562, 250] width 62 height 16
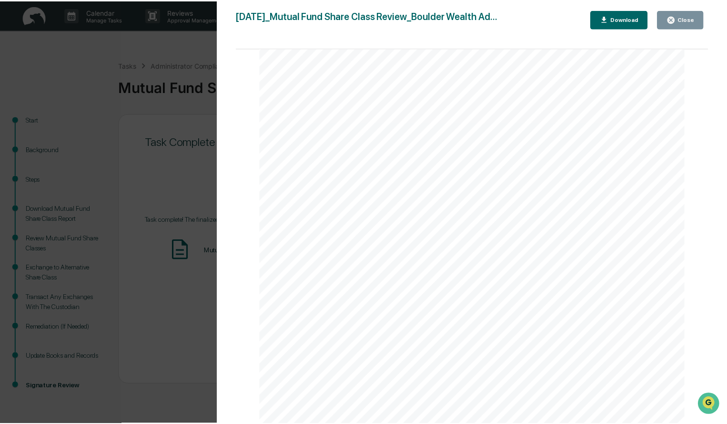
scroll to position [715, 0]
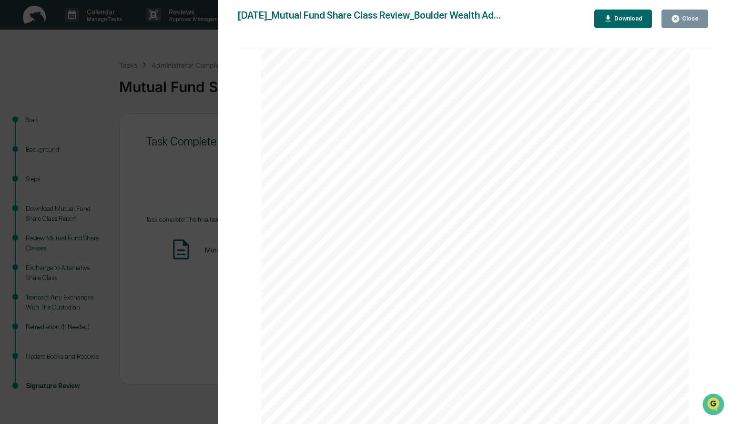
click at [676, 19] on icon "button" at bounding box center [675, 18] width 7 height 7
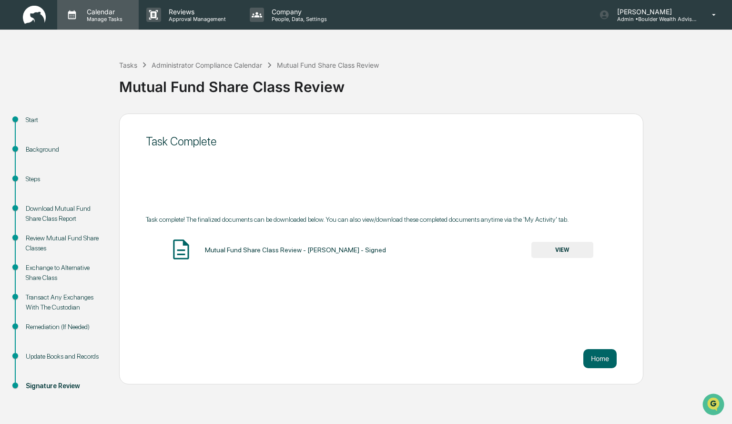
click at [112, 16] on p "Manage Tasks" at bounding box center [103, 19] width 48 height 7
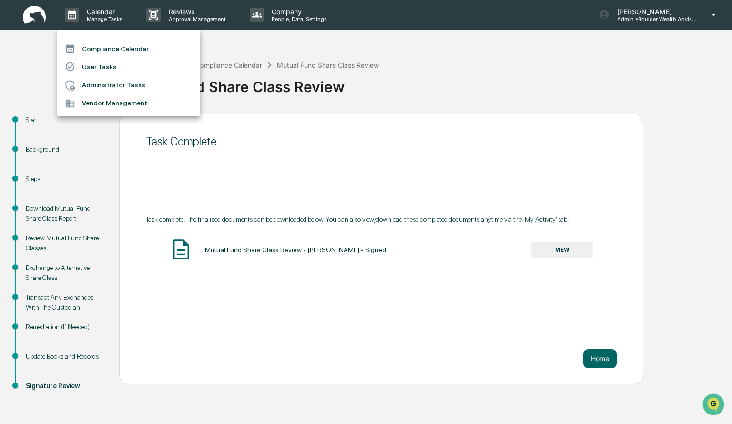
click at [113, 41] on li "Compliance Calendar" at bounding box center [128, 49] width 143 height 18
